Goal: Find specific page/section: Find specific page/section

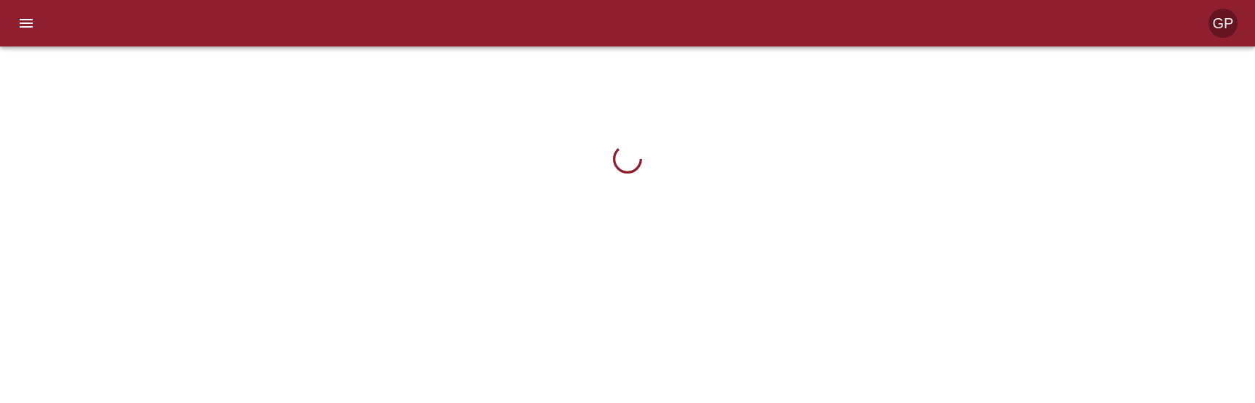
click at [35, 19] on button "menu" at bounding box center [26, 23] width 35 height 35
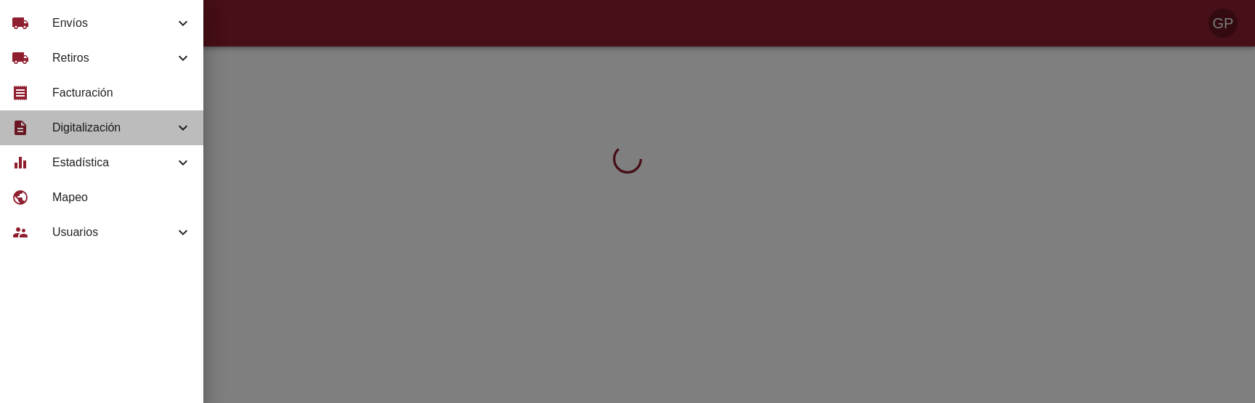
click at [158, 139] on div "description Digitalización" at bounding box center [101, 127] width 203 height 35
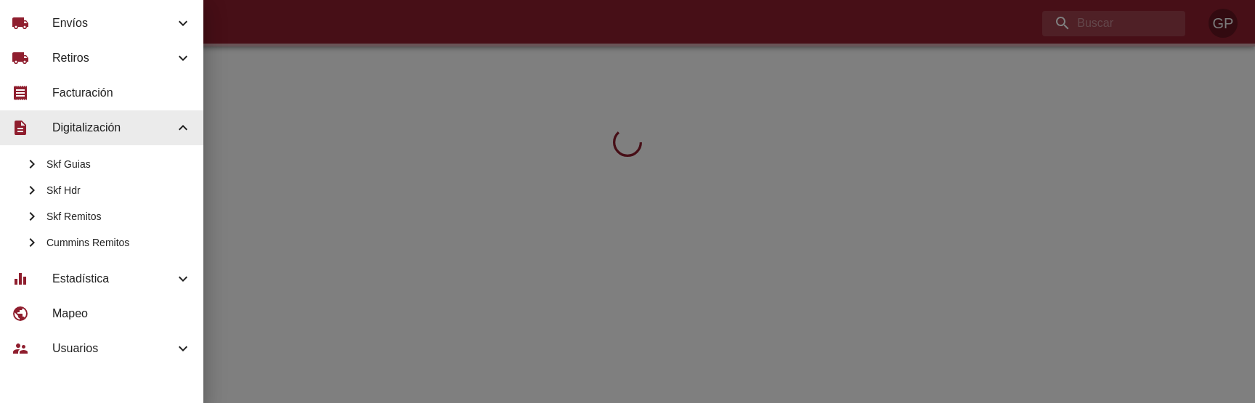
click at [533, 166] on div at bounding box center [627, 201] width 1255 height 403
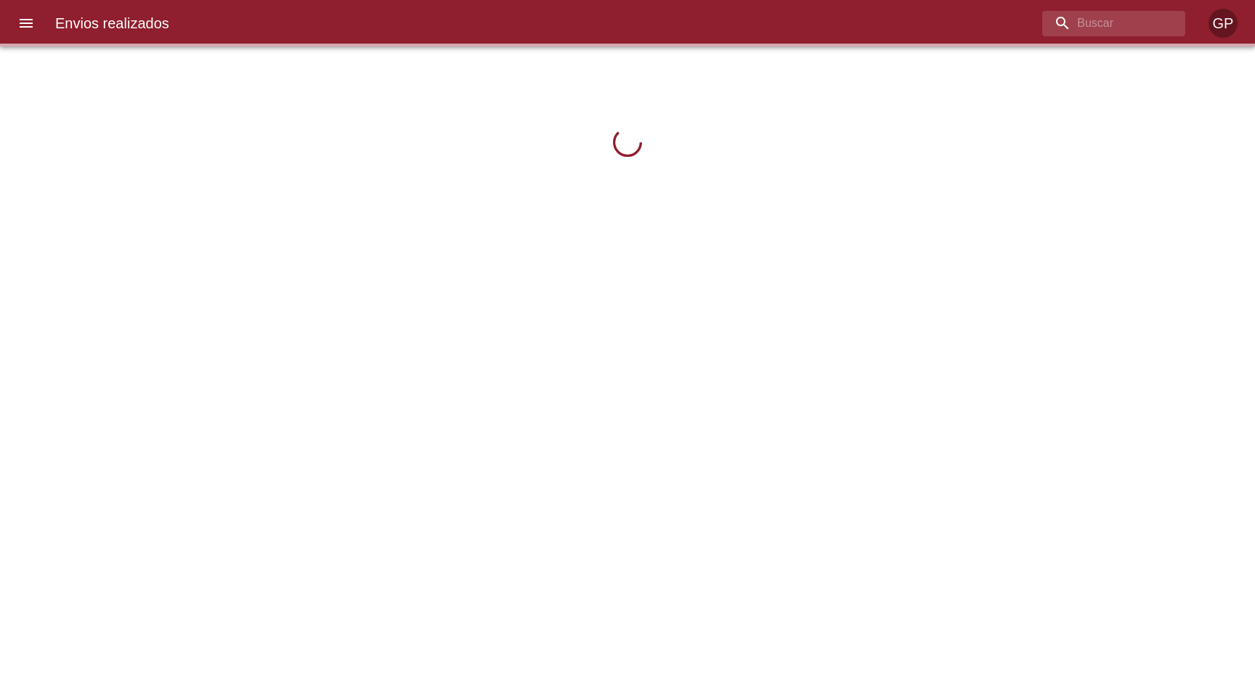
click at [889, 296] on div at bounding box center [627, 348] width 1255 height 696
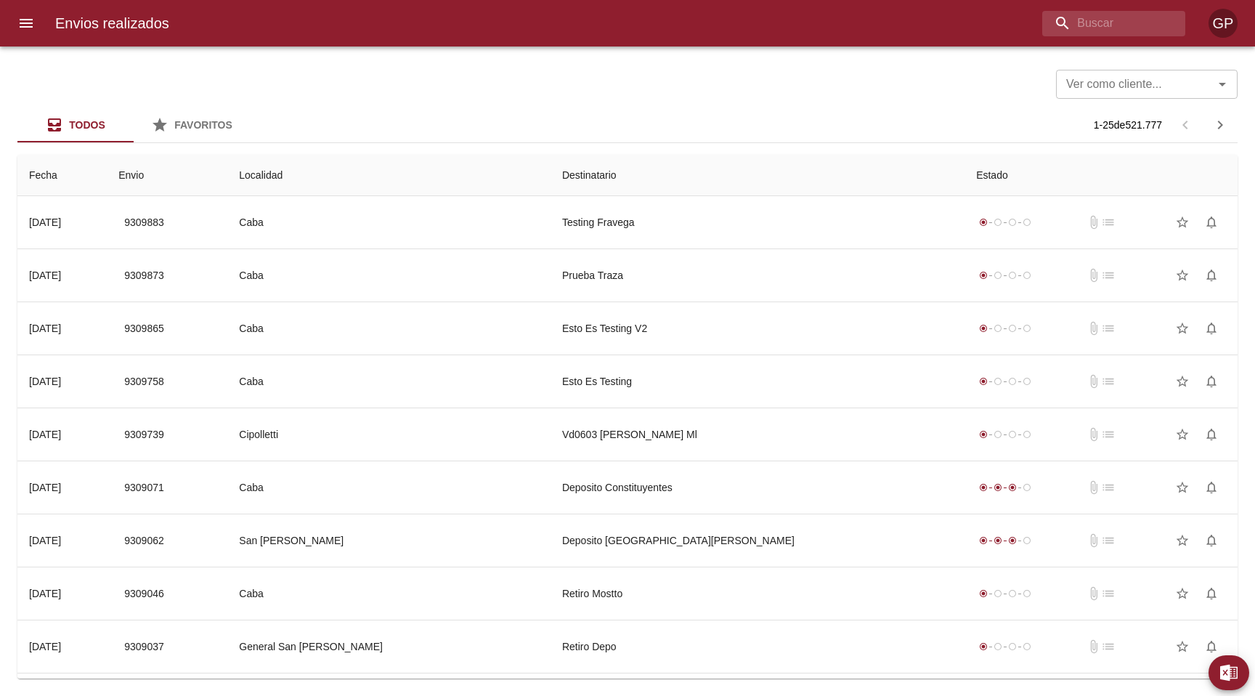
click at [10, 16] on div at bounding box center [7, 348] width 15 height 696
click at [15, 20] on button "menu" at bounding box center [26, 23] width 35 height 35
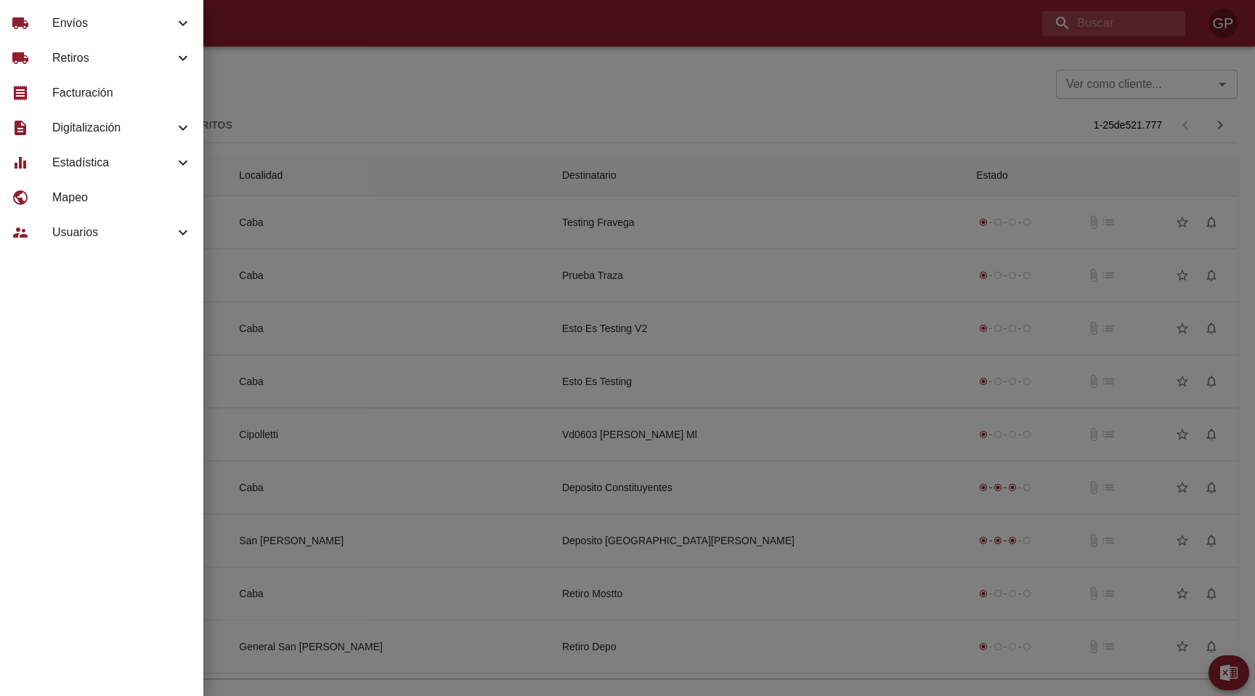
click at [181, 126] on icon at bounding box center [182, 127] width 17 height 17
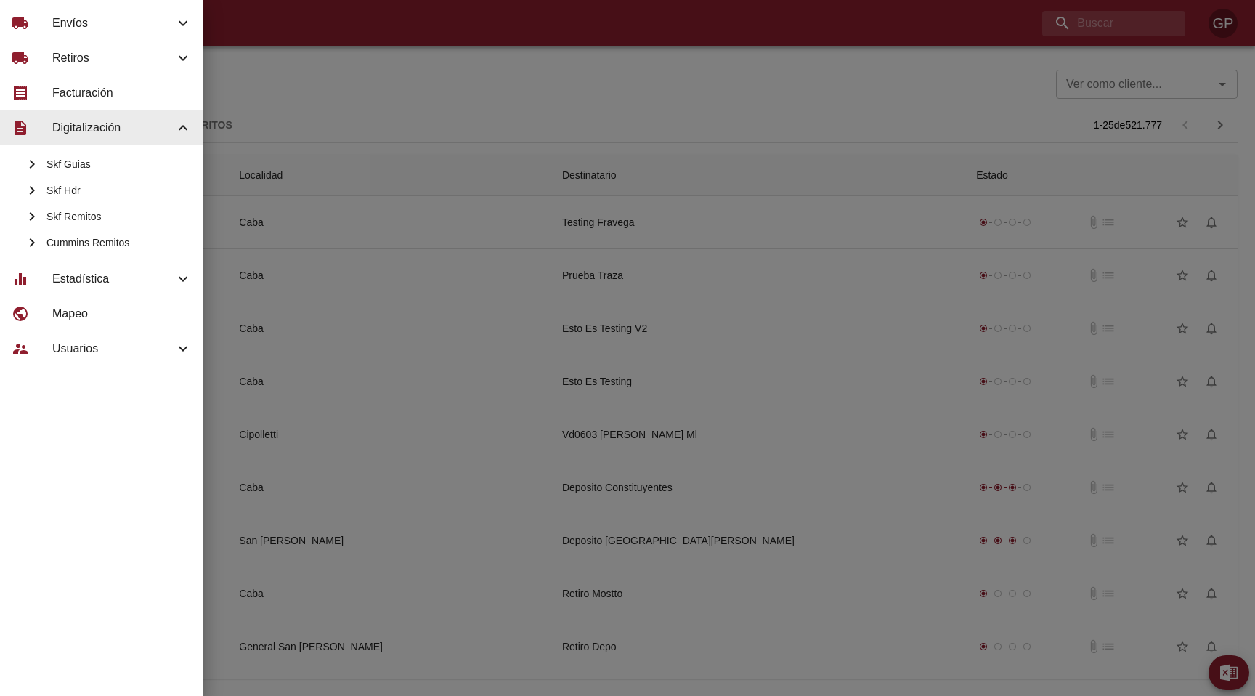
click at [94, 214] on span "Skf Remitos" at bounding box center [118, 216] width 145 height 15
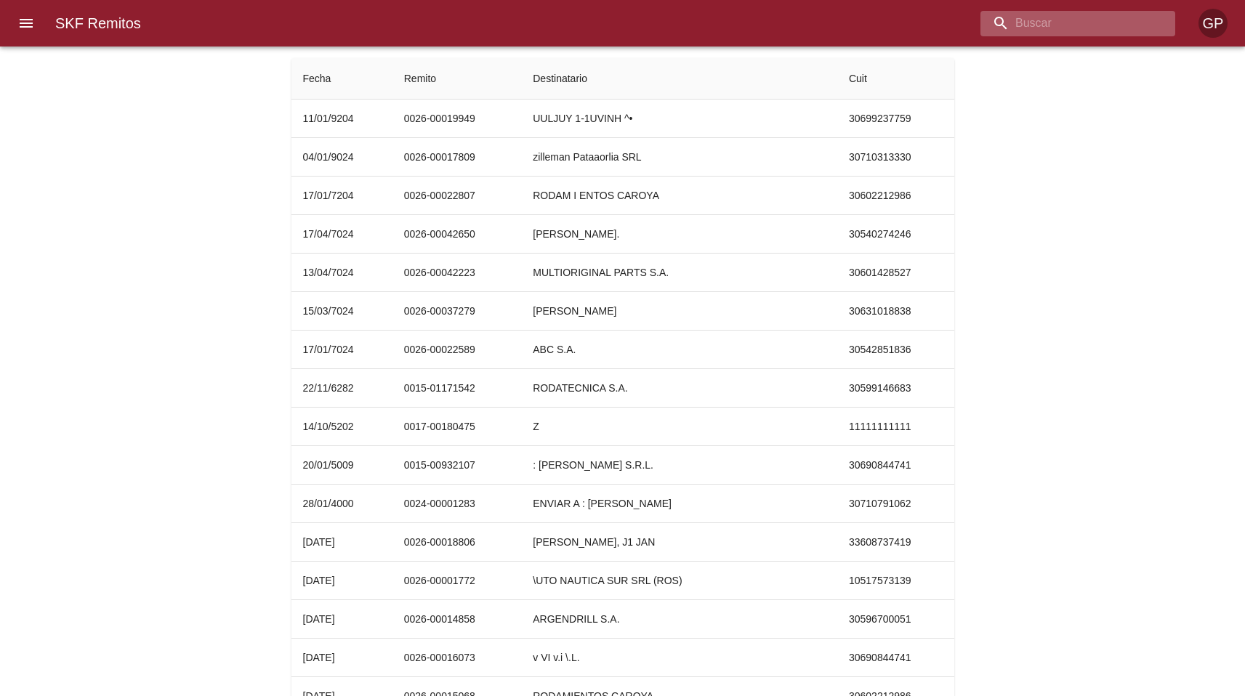
click at [1086, 30] on input "buscar" at bounding box center [1065, 23] width 170 height 25
type input "[DATE]"
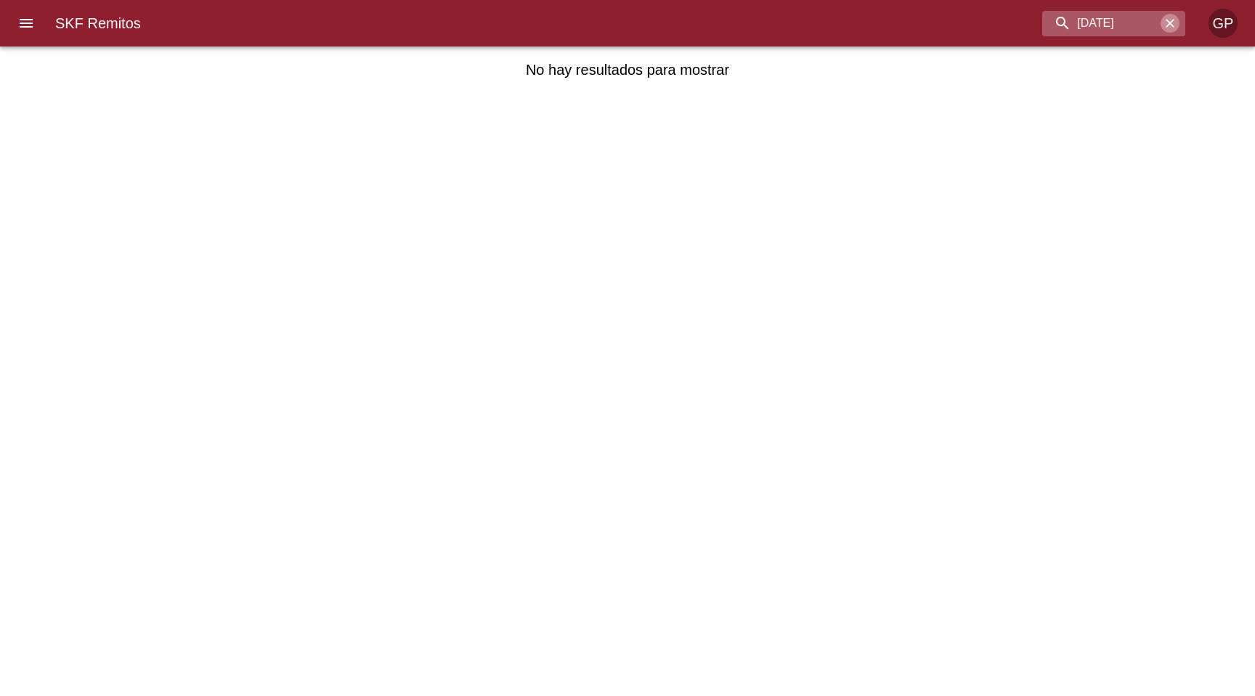
click at [1168, 23] on icon "button" at bounding box center [1170, 23] width 15 height 15
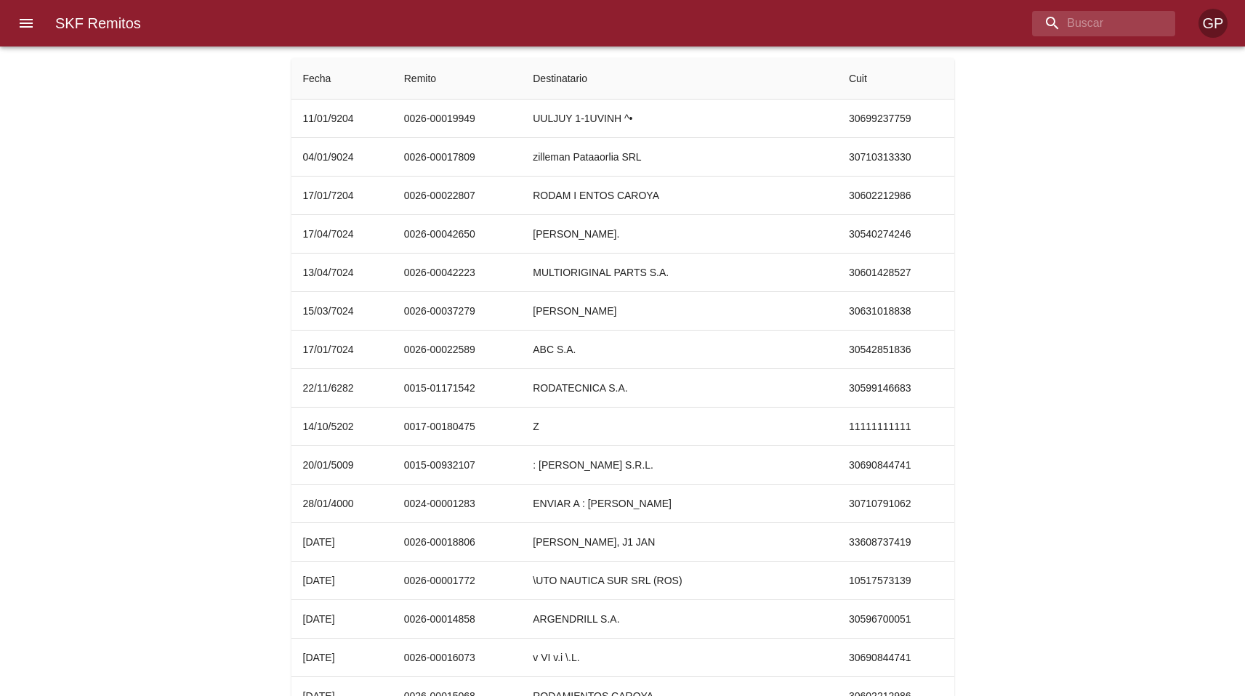
click at [1097, 227] on div "SKF Remitos Fecha Remito Destinatario Cuit 11/01/9204 0026-00019949 UULJUY 1-1U…" at bounding box center [622, 592] width 1245 height 1068
click at [1138, 213] on div "SKF Remitos Fecha Remito Destinatario Cuit 11/01/9204 0026-00019949 UULJUY 1-1U…" at bounding box center [622, 592] width 1245 height 1068
